Goal: Navigation & Orientation: Go to known website

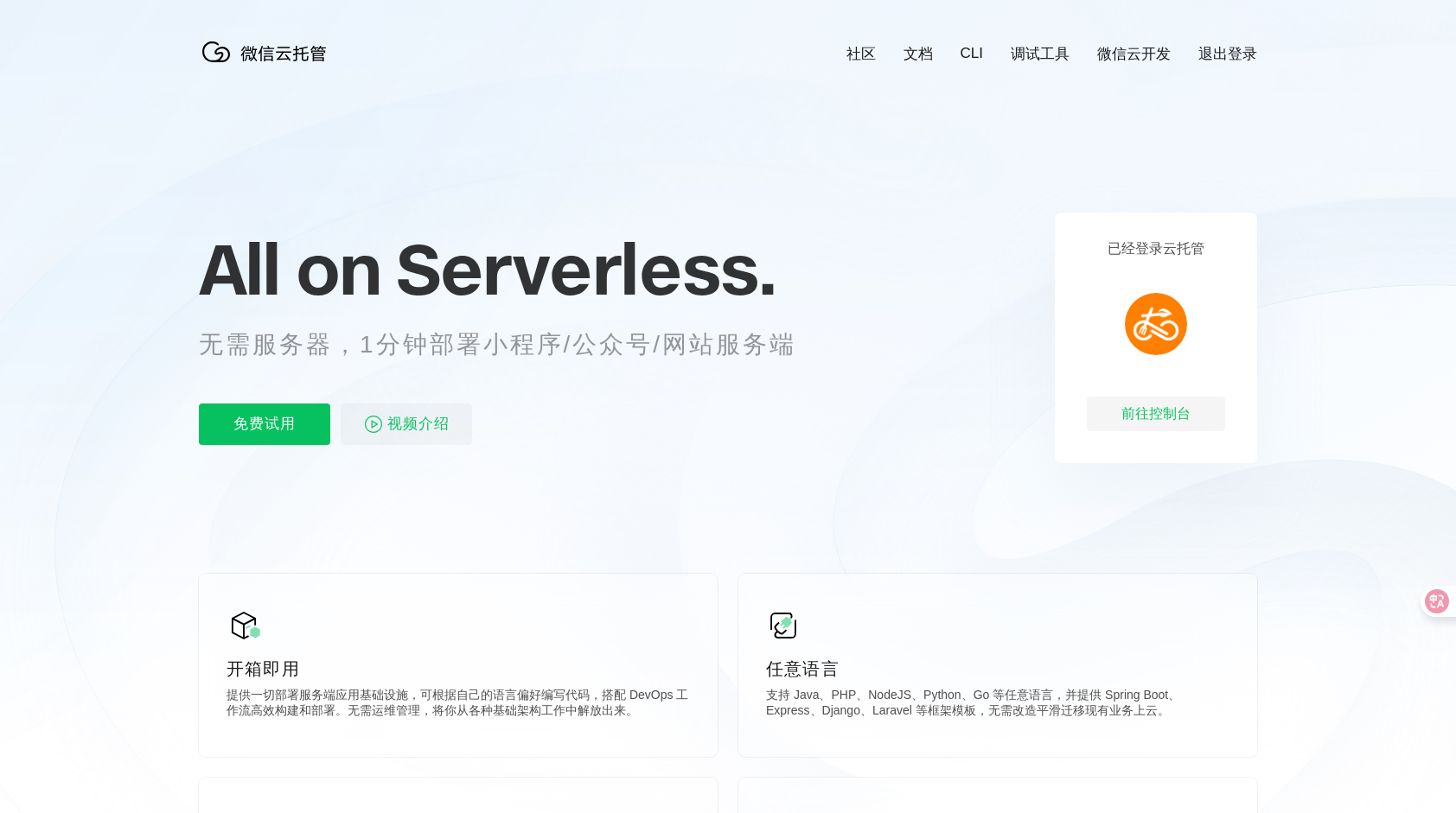
scroll to position [0, 3074]
click at [1167, 414] on div "前往控制台" at bounding box center [1156, 414] width 138 height 35
click at [1163, 426] on div "前往控制台" at bounding box center [1156, 414] width 138 height 35
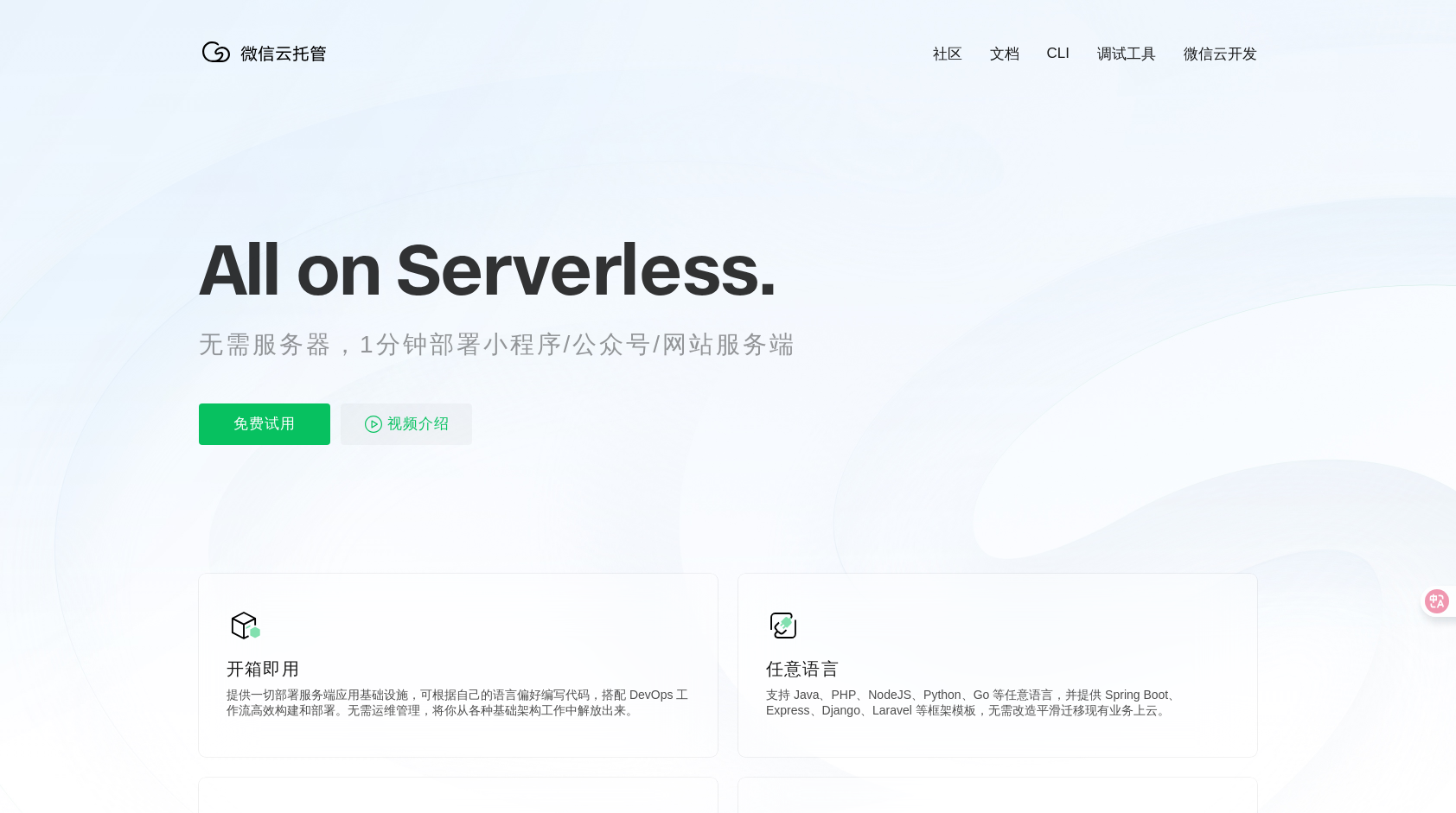
scroll to position [0, 3074]
